Goal: Navigation & Orientation: Understand site structure

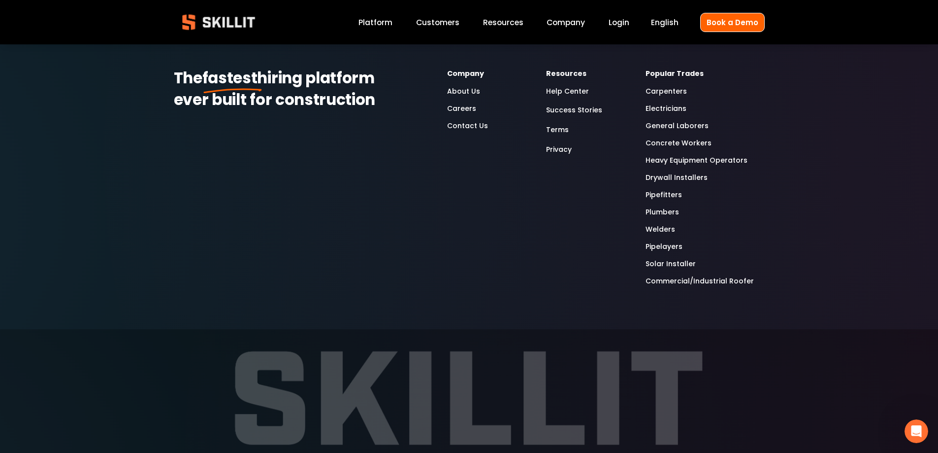
scroll to position [674, 0]
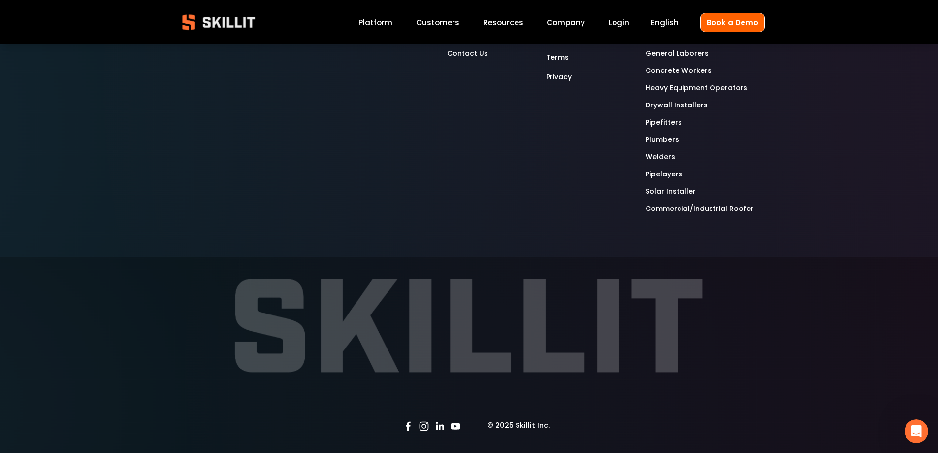
click at [424, 425] on use "Instagram" at bounding box center [423, 426] width 9 height 9
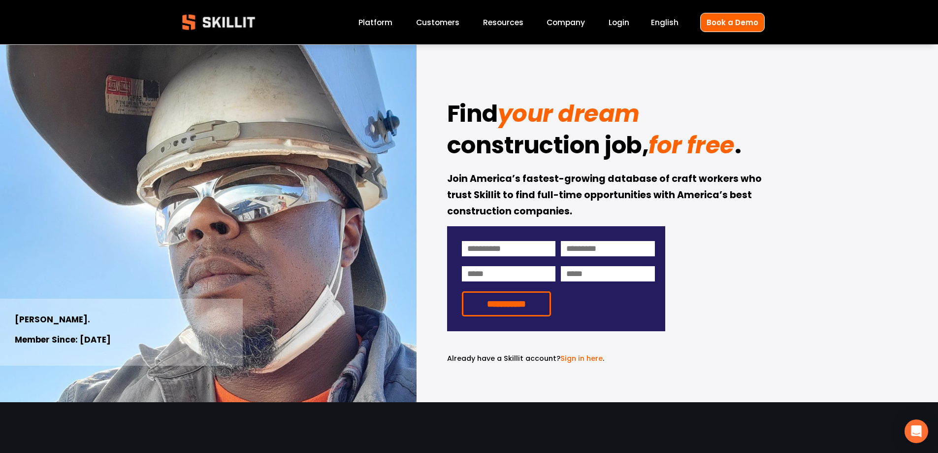
click at [578, 18] on link "Company" at bounding box center [566, 22] width 38 height 13
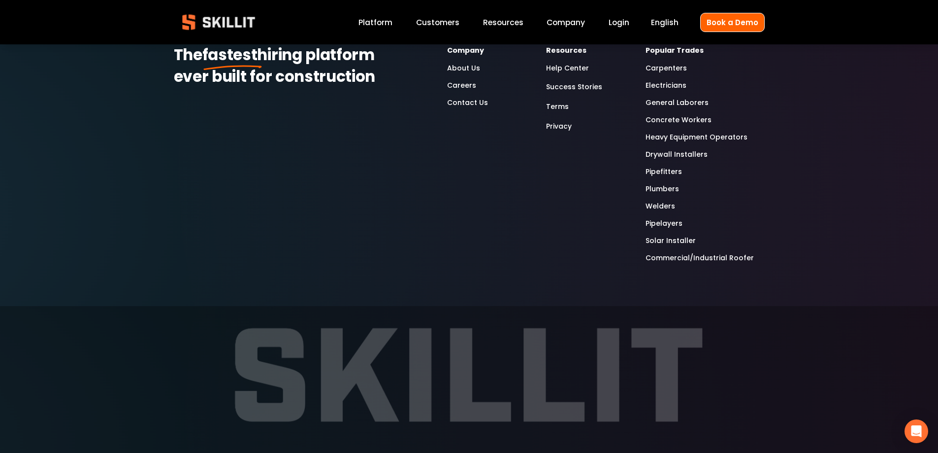
scroll to position [3090, 0]
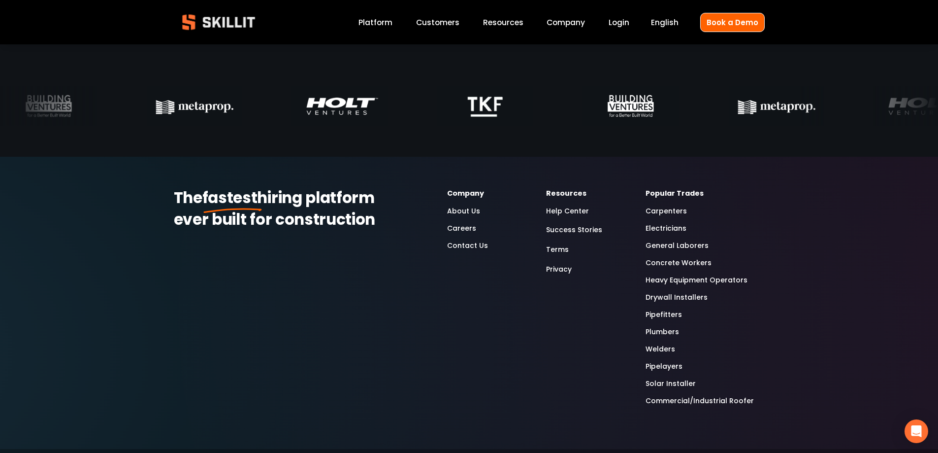
click at [461, 214] on link "About Us" at bounding box center [463, 210] width 33 height 11
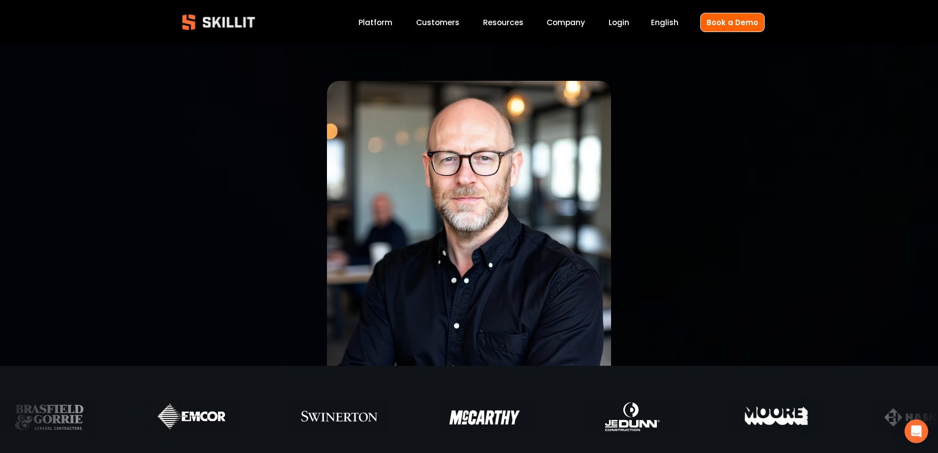
click at [438, 20] on link "Customers" at bounding box center [437, 22] width 43 height 13
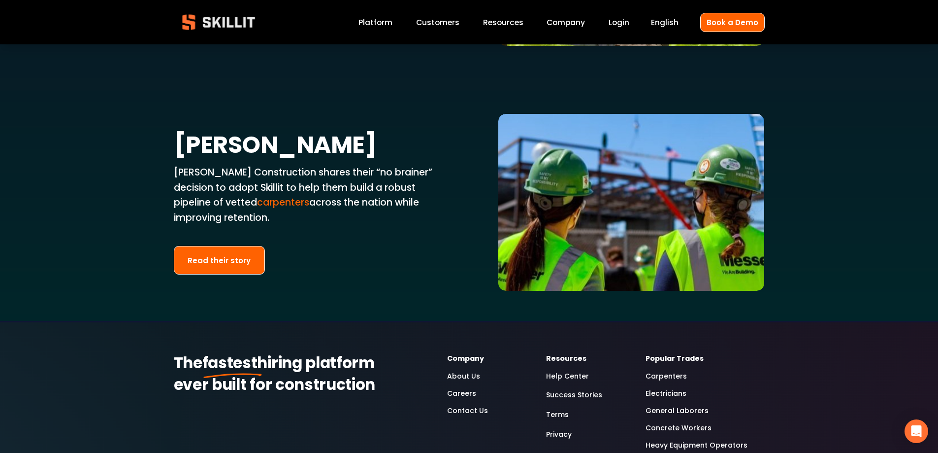
scroll to position [2315, 0]
